Goal: Communication & Community: Answer question/provide support

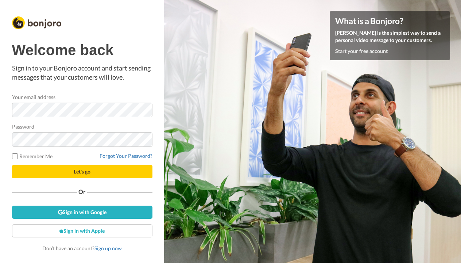
click at [64, 170] on button "Let's go" at bounding box center [82, 171] width 140 height 13
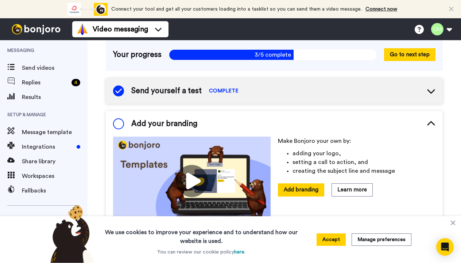
scroll to position [68, 0]
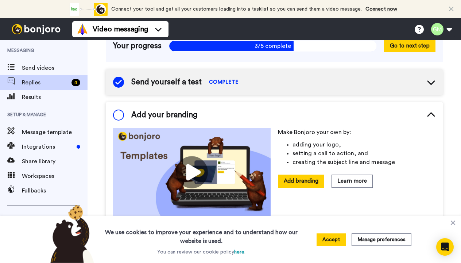
click at [24, 82] on span "Replies" at bounding box center [45, 82] width 47 height 9
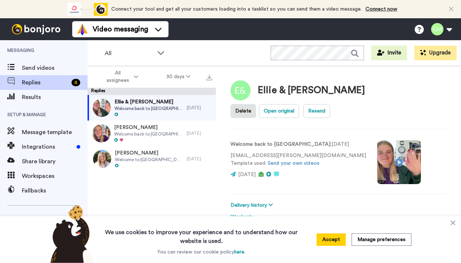
scroll to position [26, 0]
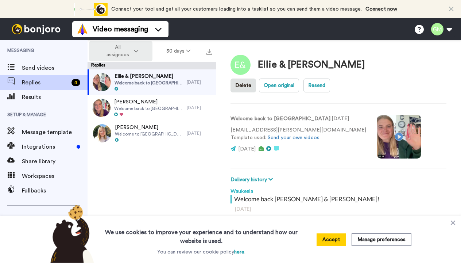
click at [140, 51] on button "All assignees" at bounding box center [120, 51] width 63 height 20
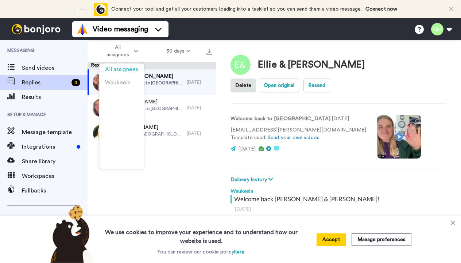
click at [182, 154] on div "Ellie & Addy Struble Welcome back to Waukeela 25 days ago Sienna Katounas Welco…" at bounding box center [152, 153] width 128 height 168
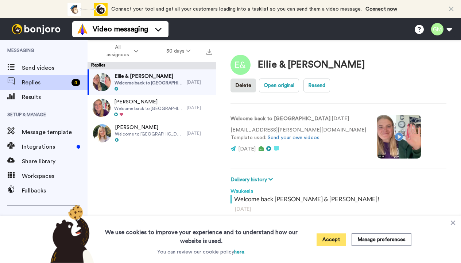
click at [326, 238] on button "Accept" at bounding box center [331, 239] width 29 height 12
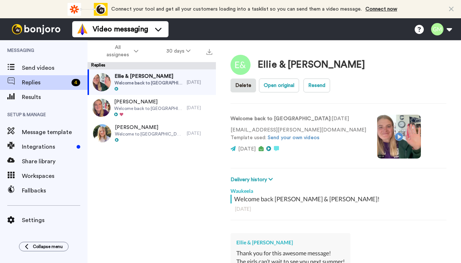
scroll to position [0, 0]
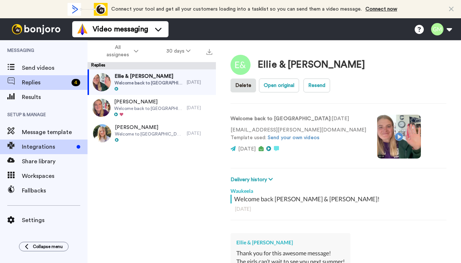
click at [47, 147] on span "Integrations" at bounding box center [48, 146] width 52 height 9
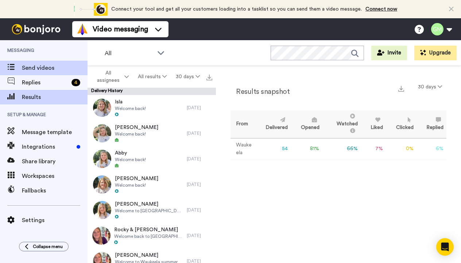
click at [23, 67] on span "Send videos" at bounding box center [55, 67] width 66 height 9
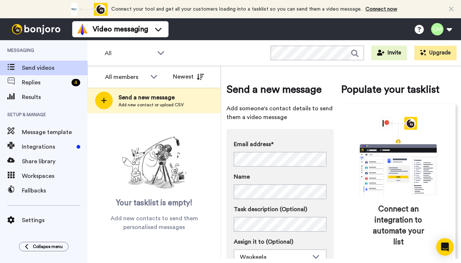
click at [253, 151] on div "Email address* [PERSON_NAME] <[PERSON_NAME][EMAIL_ADDRESS][DOMAIN_NAME]> [PERSO…" at bounding box center [280, 153] width 93 height 27
click at [247, 201] on div "Email address* No search result for ‘ shaunnah.sopko@gmail.com ’ Name Task desc…" at bounding box center [280, 202] width 93 height 124
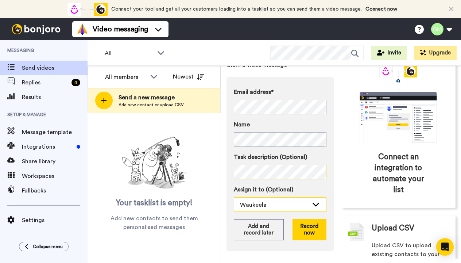
scroll to position [61, 0]
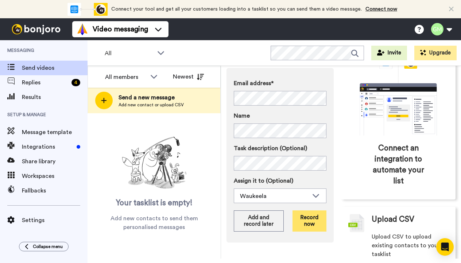
click at [296, 227] on button "Record now" at bounding box center [310, 220] width 34 height 21
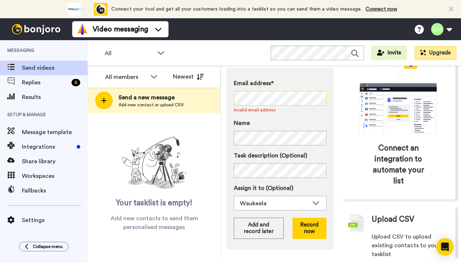
click at [233, 98] on div "Email address* No search result for ‘ shaunnah.sopko@gmail.com ’ Invalid email …" at bounding box center [280, 159] width 107 height 182
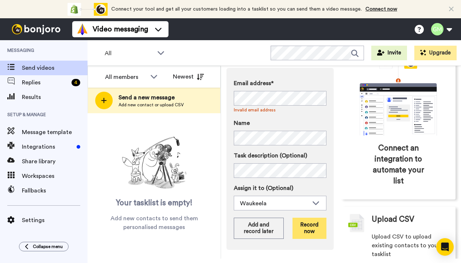
click at [305, 228] on button "Record now" at bounding box center [310, 227] width 34 height 21
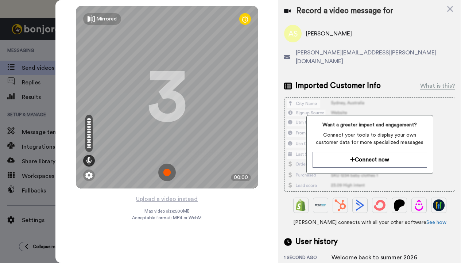
click at [169, 172] on img at bounding box center [167, 172] width 18 height 18
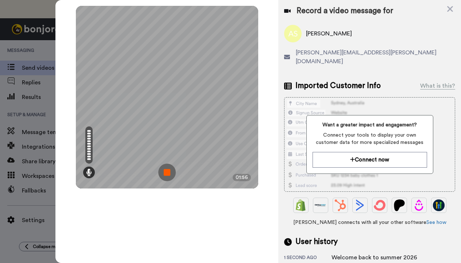
click at [169, 172] on img at bounding box center [167, 172] width 18 height 18
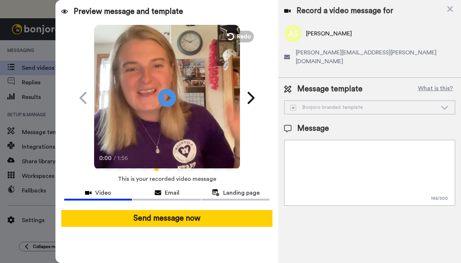
drag, startPoint x: 416, startPoint y: 153, endPoint x: 290, endPoint y: 136, distance: 127.6
click at [290, 140] on textarea "Hello {first_name|there}, I created something special that I think you'll appre…" at bounding box center [369, 173] width 171 height 66
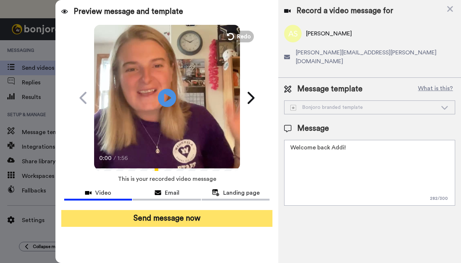
type textarea "Welcome back Addi!"
click at [242, 217] on button "Send message now" at bounding box center [167, 218] width 212 height 17
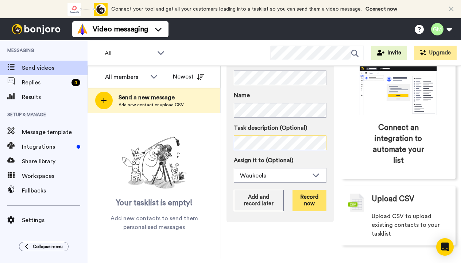
scroll to position [81, 0]
click at [303, 201] on button "Record now" at bounding box center [310, 200] width 34 height 21
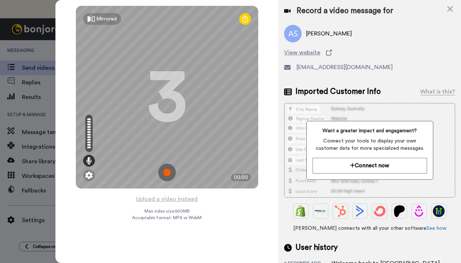
click at [171, 169] on img at bounding box center [167, 172] width 18 height 18
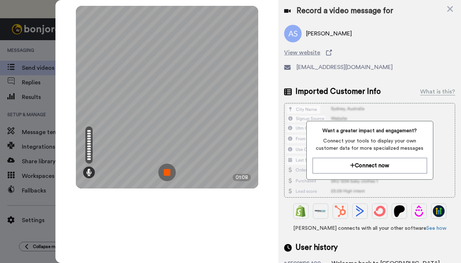
click at [171, 169] on img at bounding box center [167, 172] width 18 height 18
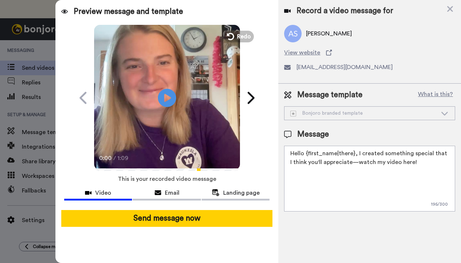
drag, startPoint x: 418, startPoint y: 166, endPoint x: 288, endPoint y: 147, distance: 131.6
click at [288, 147] on textarea "Hello {first_name|there}, I created something special that I think you'll appre…" at bounding box center [369, 179] width 171 height 66
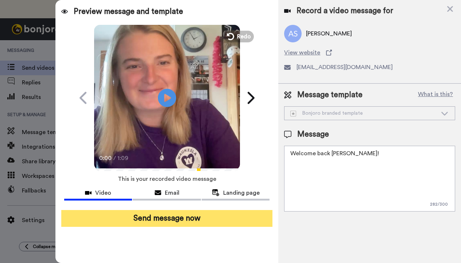
type textarea "Welcome back Anna!"
click at [192, 220] on button "Send message now" at bounding box center [167, 218] width 212 height 17
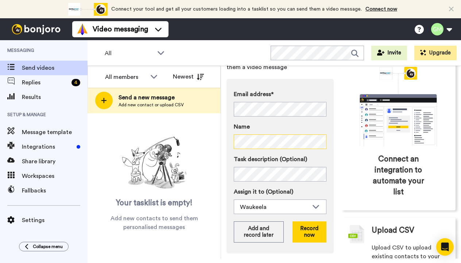
scroll to position [53, 0]
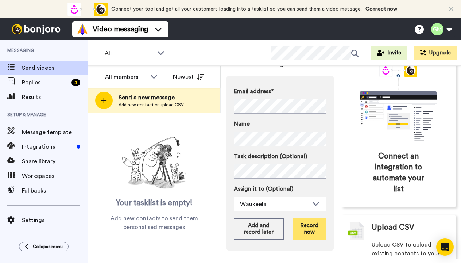
click at [307, 227] on button "Record now" at bounding box center [310, 228] width 34 height 21
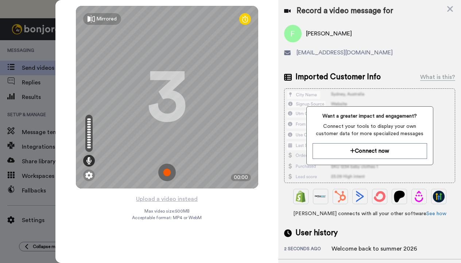
click at [165, 169] on img at bounding box center [167, 172] width 18 height 18
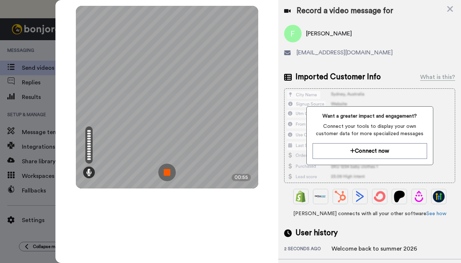
click at [165, 169] on img at bounding box center [167, 172] width 18 height 18
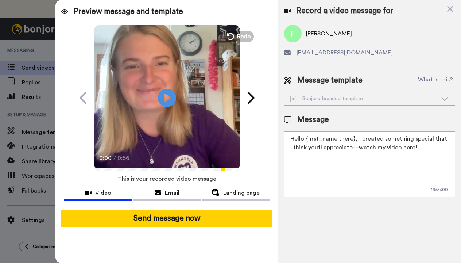
drag, startPoint x: 417, startPoint y: 150, endPoint x: 284, endPoint y: 140, distance: 134.0
click at [284, 140] on div "Message template What is this? Bonjoro branded template Bonjoro branded templat…" at bounding box center [369, 136] width 183 height 134
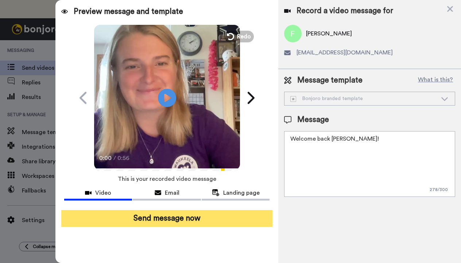
type textarea "Welcome back [PERSON_NAME]!"
click at [199, 218] on button "Send message now" at bounding box center [167, 218] width 212 height 17
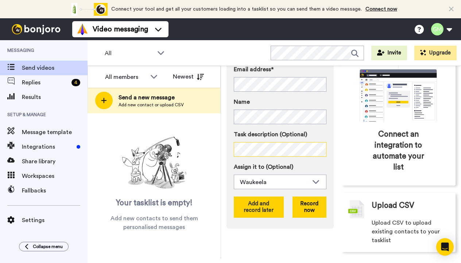
scroll to position [76, 0]
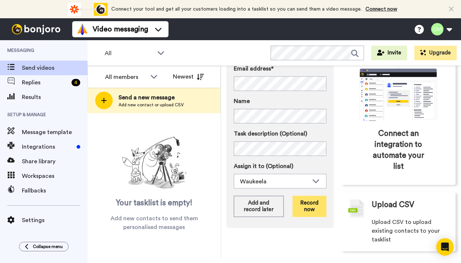
click at [308, 205] on button "Record now" at bounding box center [310, 206] width 34 height 21
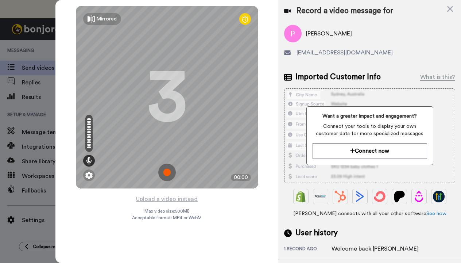
click at [170, 173] on img at bounding box center [167, 172] width 18 height 18
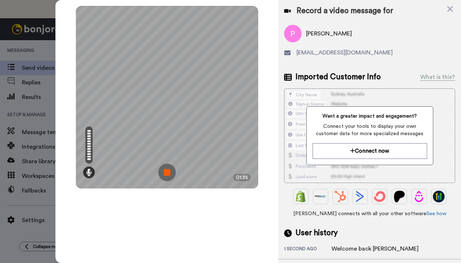
click at [170, 173] on img at bounding box center [167, 172] width 18 height 18
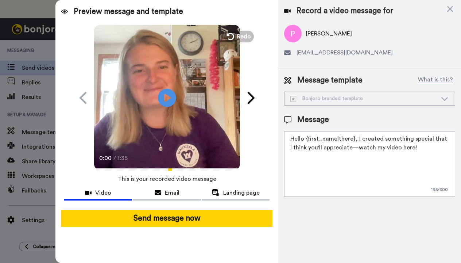
drag, startPoint x: 415, startPoint y: 147, endPoint x: 285, endPoint y: 136, distance: 130.4
click at [285, 136] on textarea "Hello {first_name|there}, I created something special that I think you'll appre…" at bounding box center [369, 164] width 171 height 66
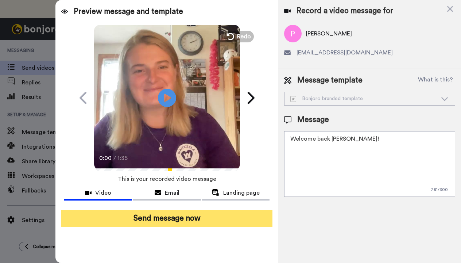
type textarea "Welcome back Penny!"
click at [207, 217] on button "Send message now" at bounding box center [167, 218] width 212 height 17
